Goal: Navigation & Orientation: Understand site structure

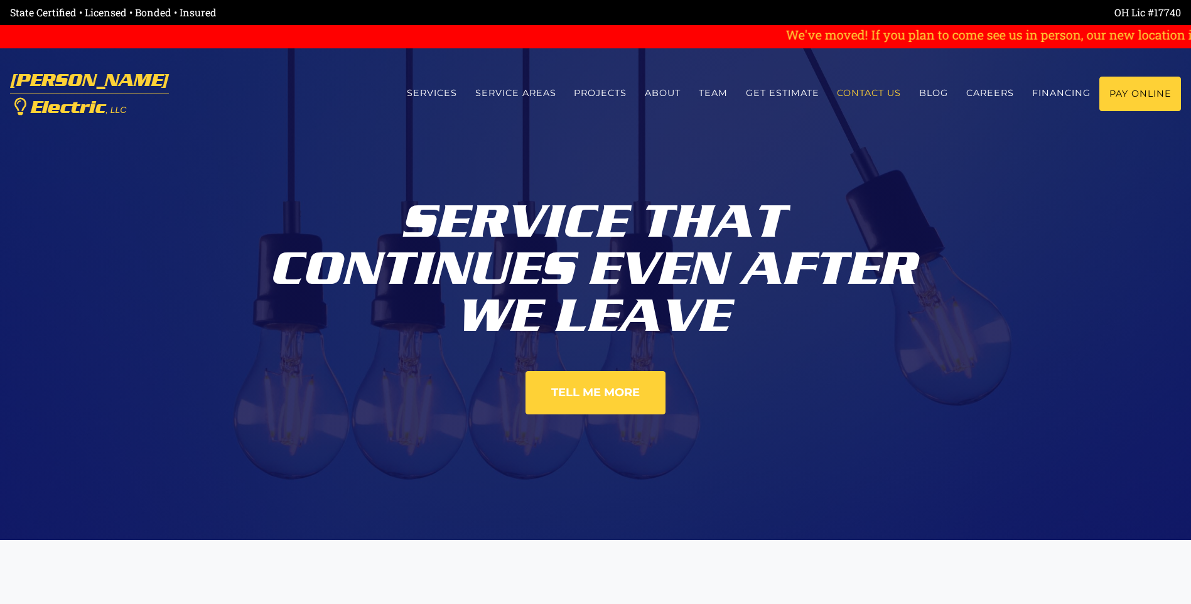
click at [886, 94] on link "Contact us" at bounding box center [869, 93] width 82 height 33
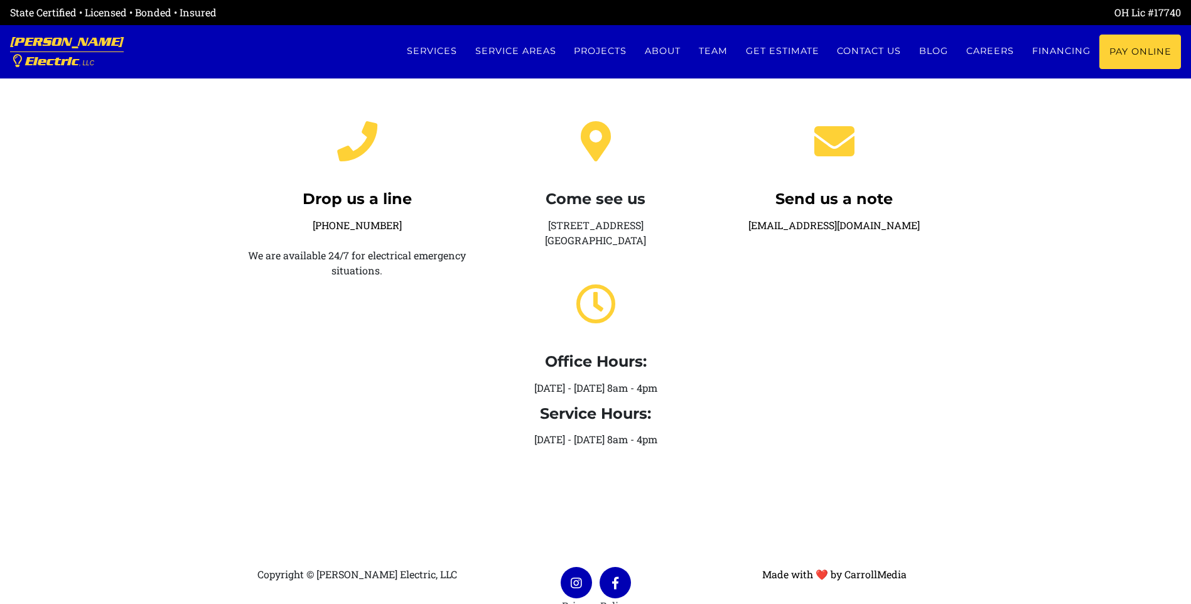
scroll to position [276, 0]
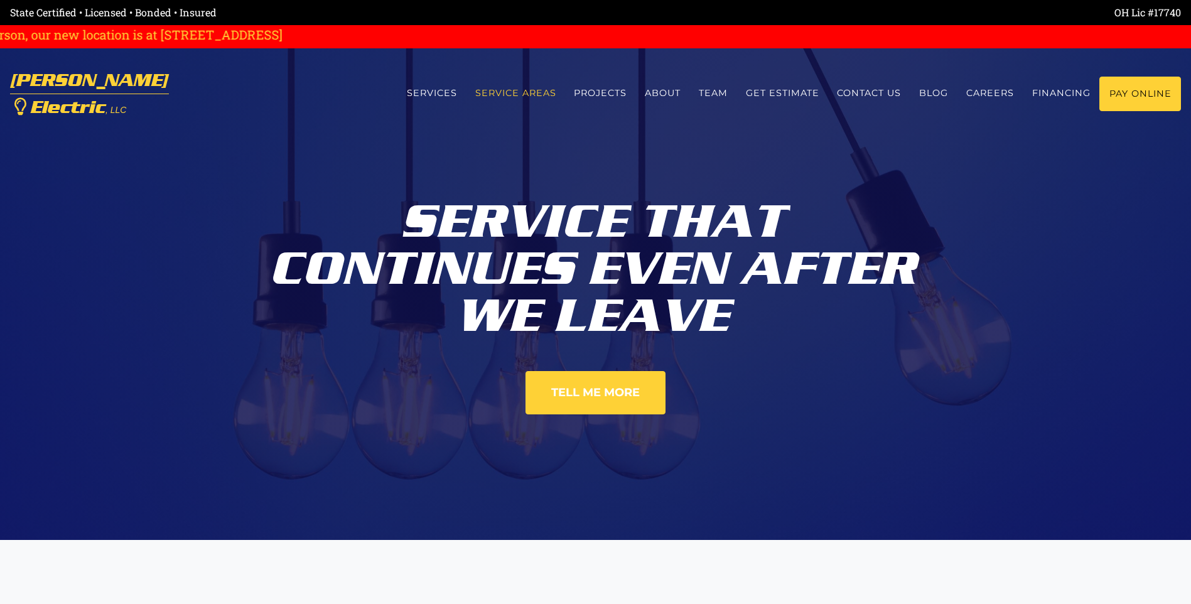
click at [511, 90] on link "Service Areas" at bounding box center [515, 93] width 99 height 33
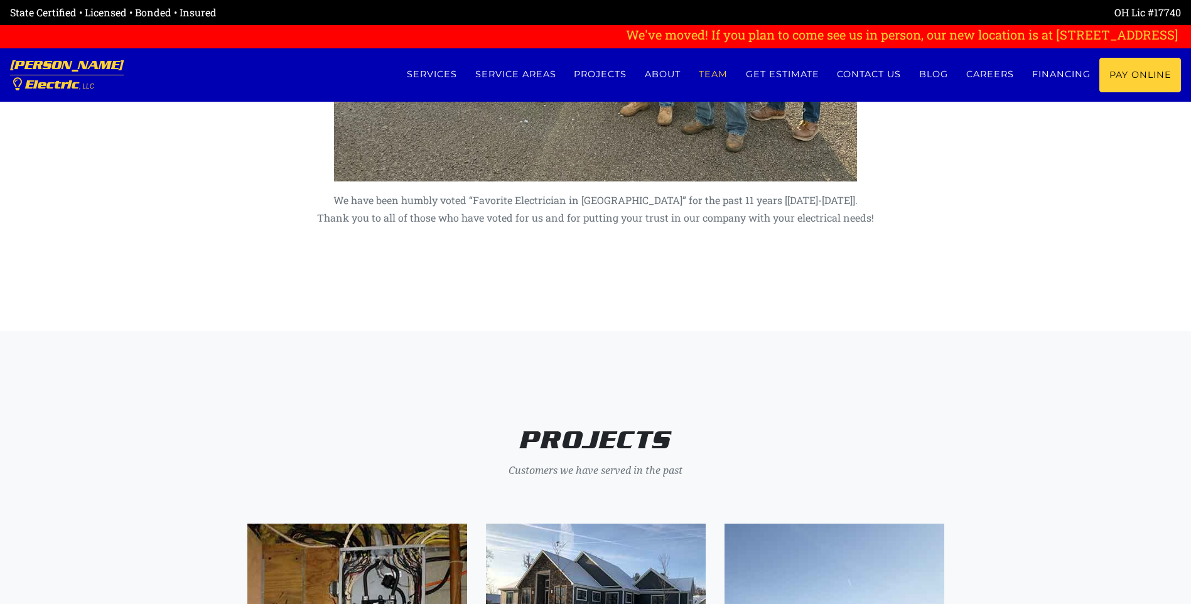
scroll to position [470, 0]
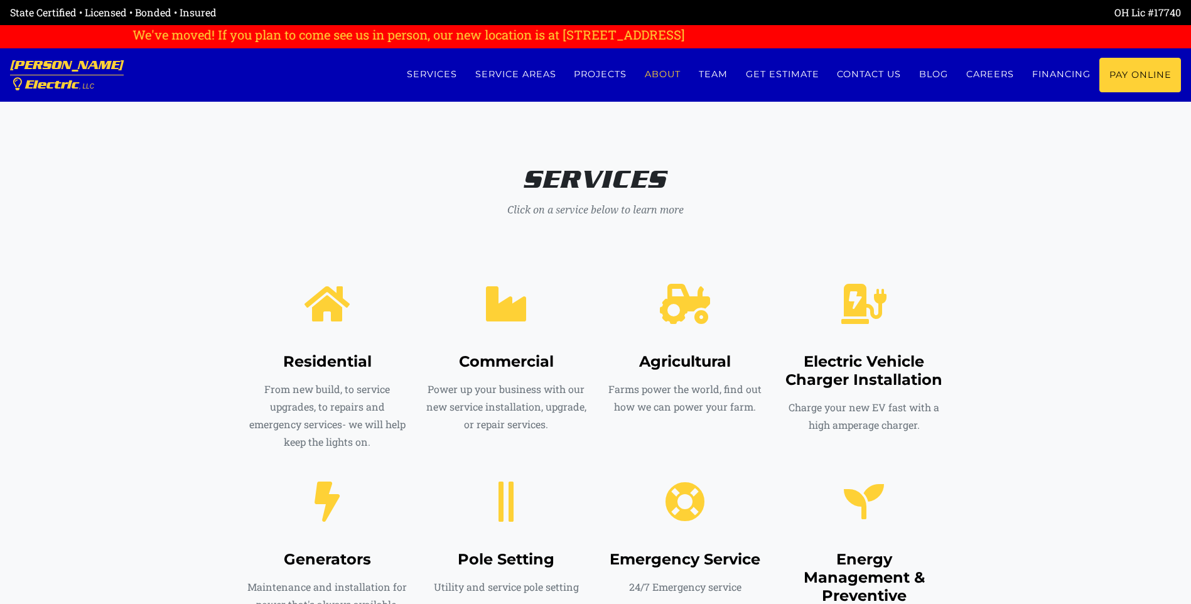
click at [666, 73] on link "About" at bounding box center [663, 74] width 54 height 33
